Goal: Find specific page/section: Find specific page/section

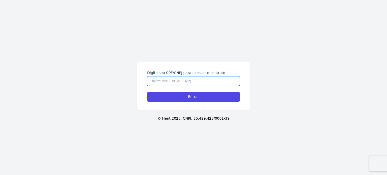
click at [188, 82] on input "Digite seu CPF/CNPJ para acessar o contrato" at bounding box center [193, 81] width 93 height 10
type input "10313778400"
click at [147, 92] on input "Entrar" at bounding box center [193, 97] width 93 height 10
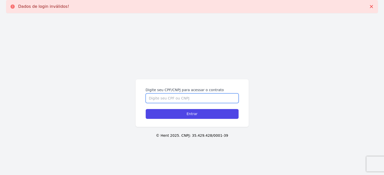
click at [167, 100] on input "Digite seu CPF/CNPJ para acessar o contrato" at bounding box center [192, 99] width 93 height 10
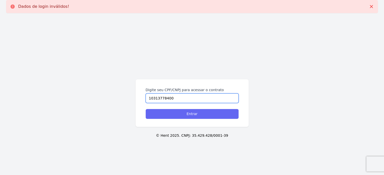
type input "10313778400"
click at [181, 112] on input "Entrar" at bounding box center [192, 114] width 93 height 10
